Goal: Transaction & Acquisition: Purchase product/service

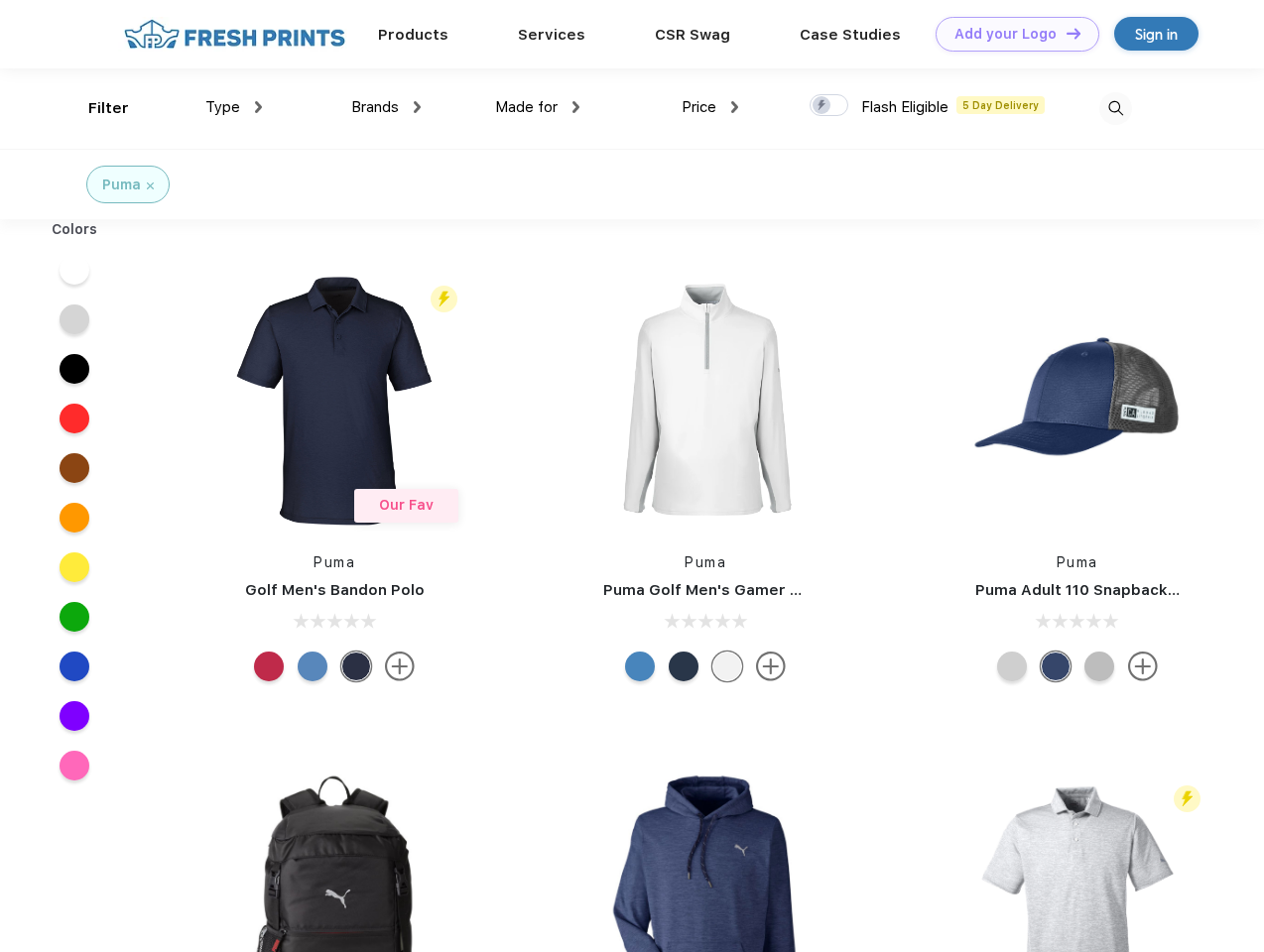
scroll to position [1, 0]
click at [1010, 34] on link "Add your Logo Design Tool" at bounding box center [1018, 34] width 163 height 35
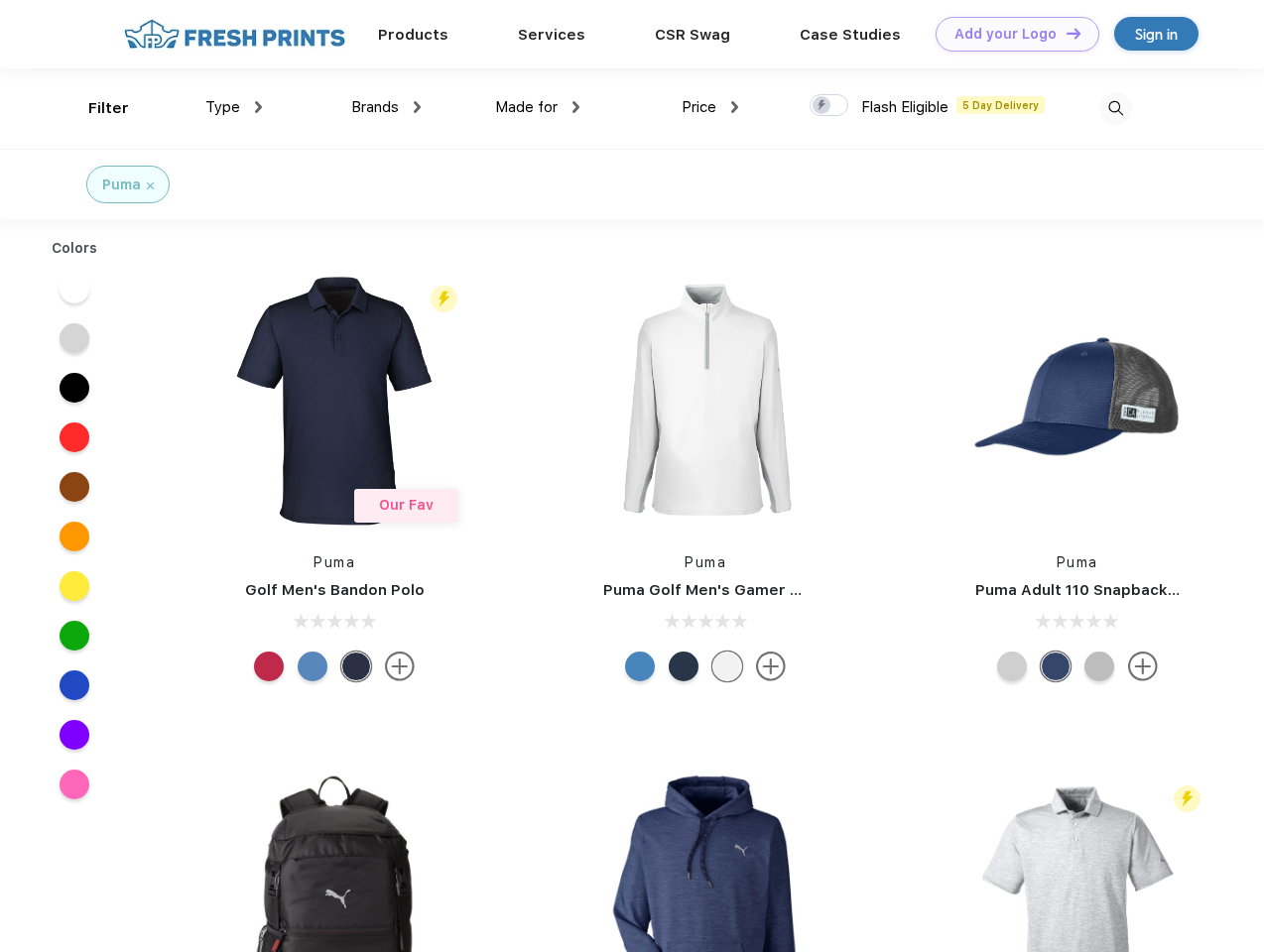
click at [0, 0] on div "Design Tool" at bounding box center [0, 0] width 0 height 0
click at [1065, 33] on link "Add your Logo Design Tool" at bounding box center [1018, 34] width 163 height 35
click at [96, 109] on div "Filter" at bounding box center [109, 109] width 41 height 23
click at [234, 108] on span "Type" at bounding box center [222, 108] width 35 height 18
click at [386, 108] on span "Brands" at bounding box center [376, 108] width 48 height 18
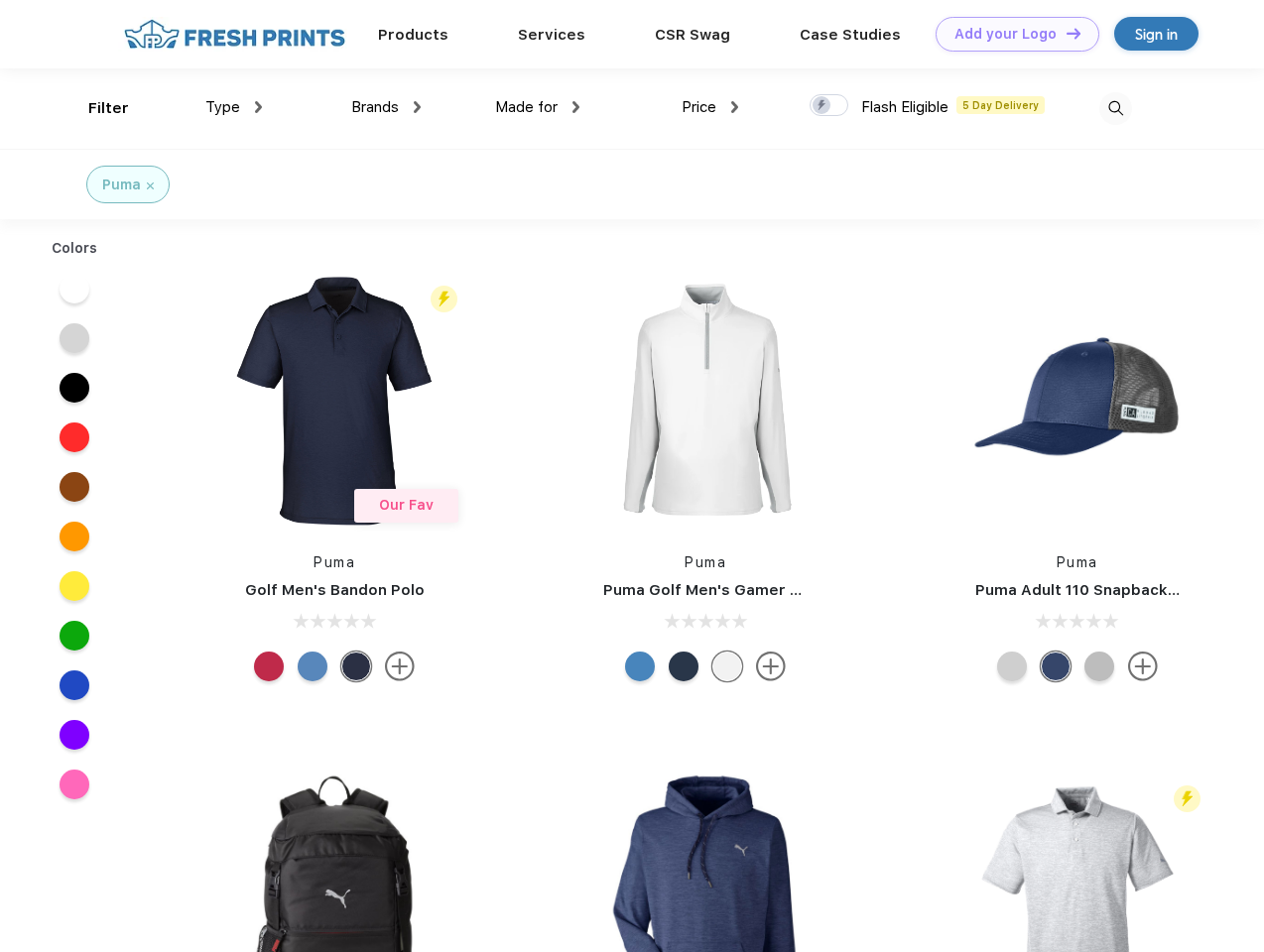
click at [538, 108] on span "Made for" at bounding box center [526, 108] width 63 height 18
click at [710, 108] on span "Price" at bounding box center [698, 108] width 35 height 18
click at [830, 107] on div at bounding box center [829, 106] width 39 height 22
click at [823, 107] on input "checkbox" at bounding box center [816, 100] width 13 height 13
click at [1116, 109] on img at bounding box center [1116, 109] width 33 height 33
